Goal: Task Accomplishment & Management: Manage account settings

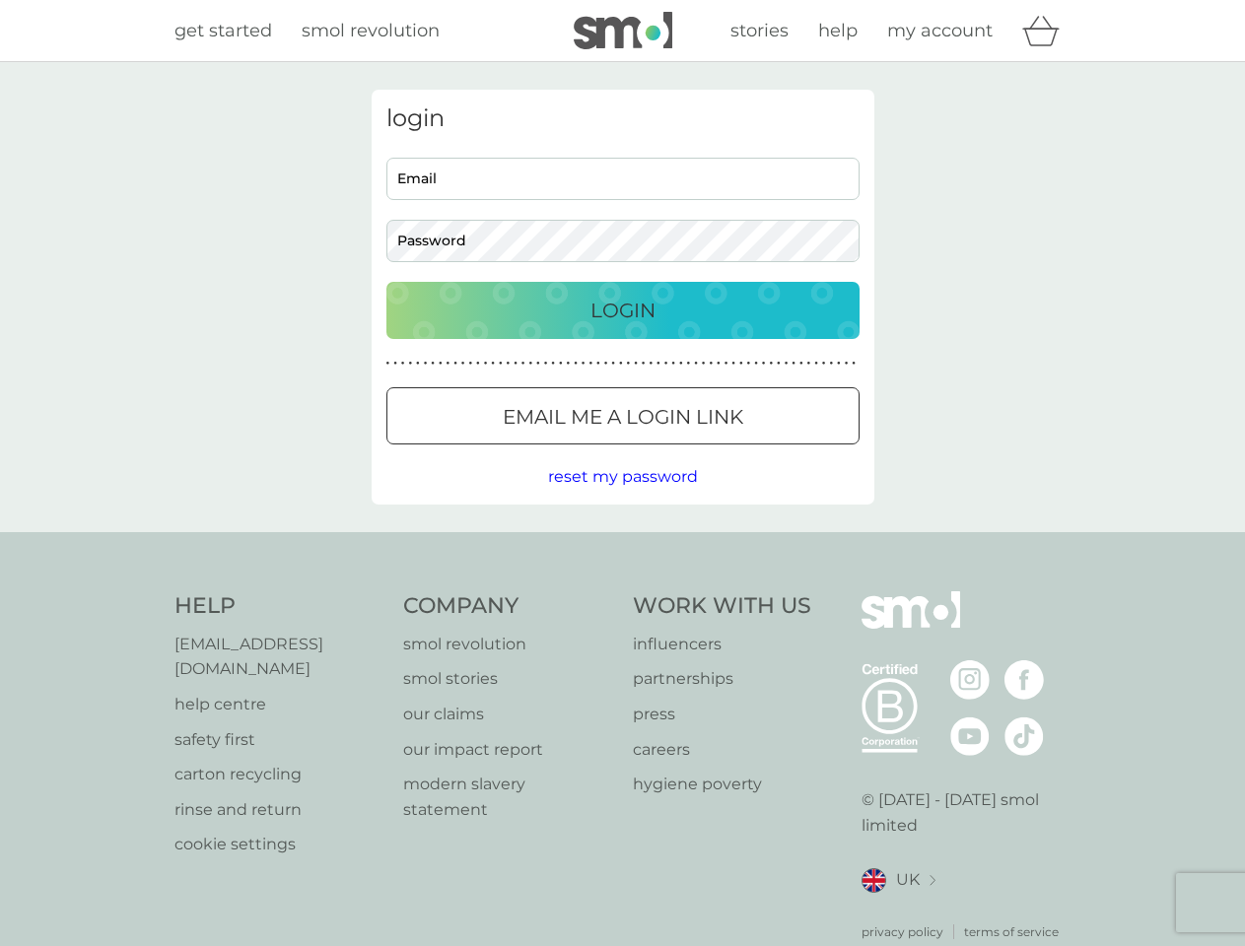
click at [1047, 31] on icon "basket" at bounding box center [1040, 31] width 37 height 31
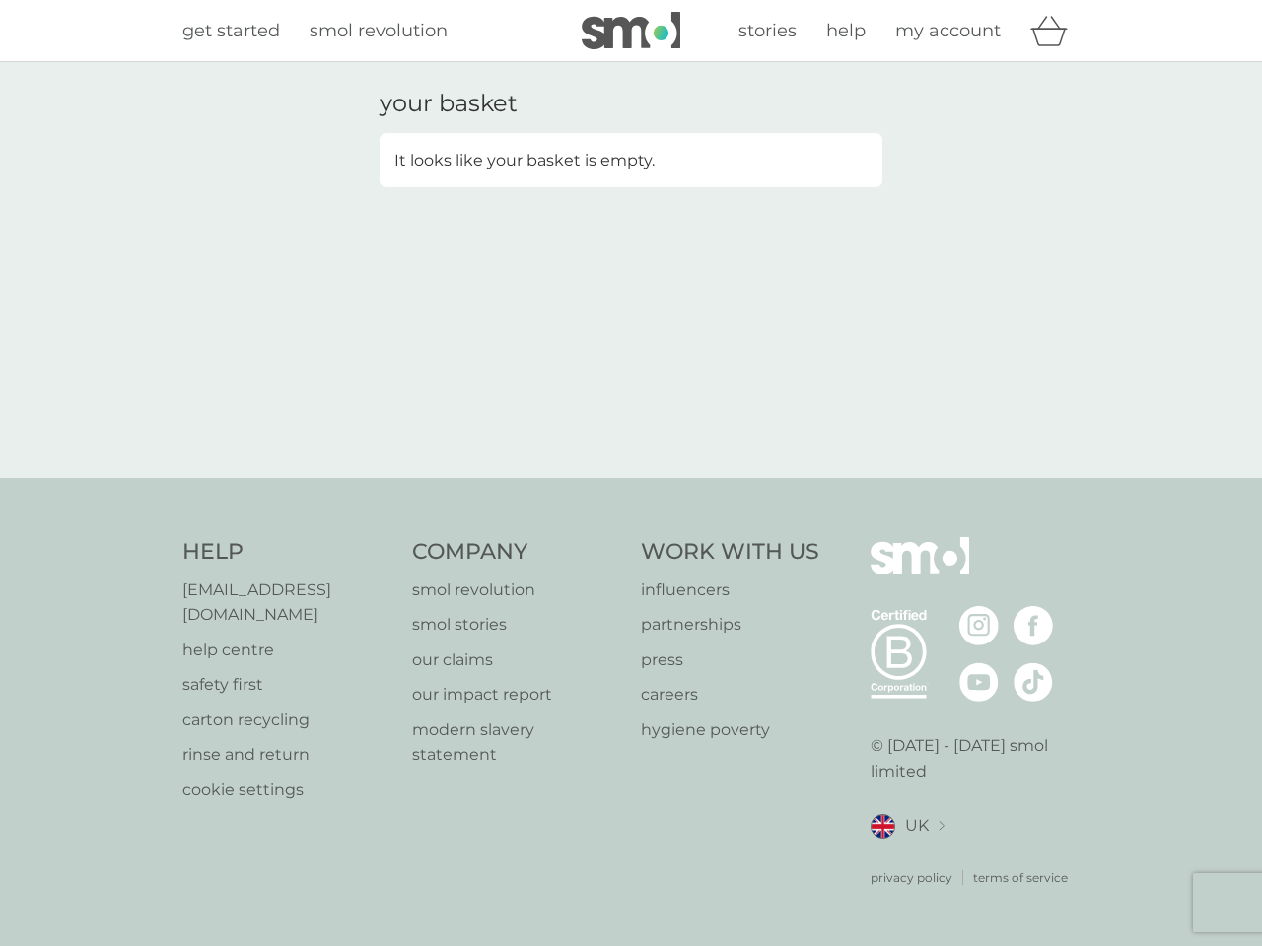
click at [622, 477] on div "your basket It looks like your basket is empty." at bounding box center [631, 270] width 1262 height 416
click at [898, 856] on div "privacy policy terms of service" at bounding box center [975, 863] width 210 height 48
